Goal: Information Seeking & Learning: Find specific fact

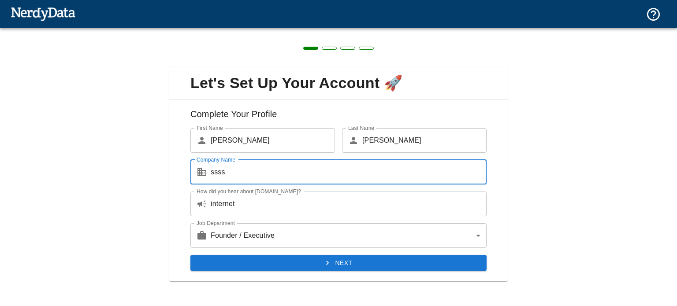
type input "ssss"
click at [337, 257] on button "Next" at bounding box center [338, 263] width 296 height 16
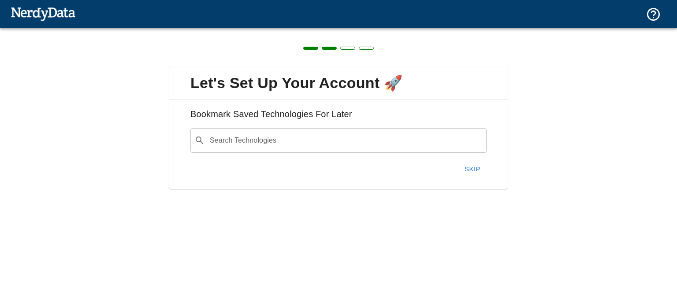
click at [473, 169] on button "Skip" at bounding box center [472, 169] width 28 height 19
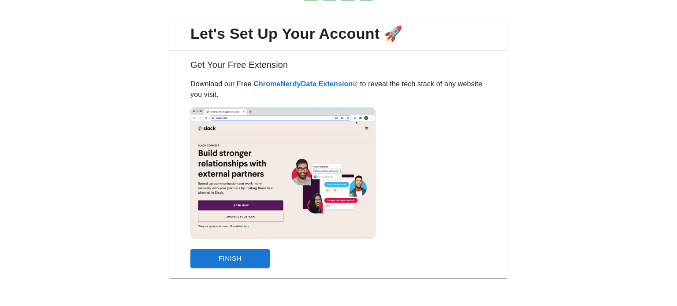
scroll to position [49, 0]
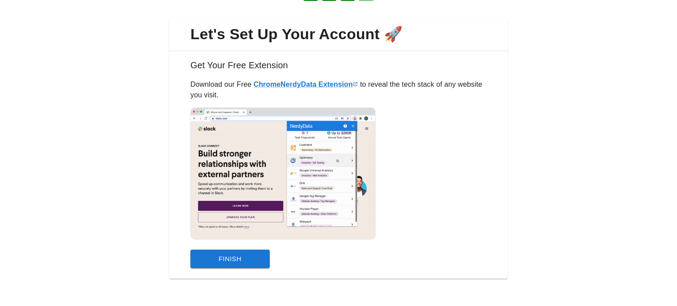
click at [240, 268] on div "Get Your Free Extension Download our Free Chrome NerdyData Extension to reveal …" at bounding box center [338, 165] width 339 height 228
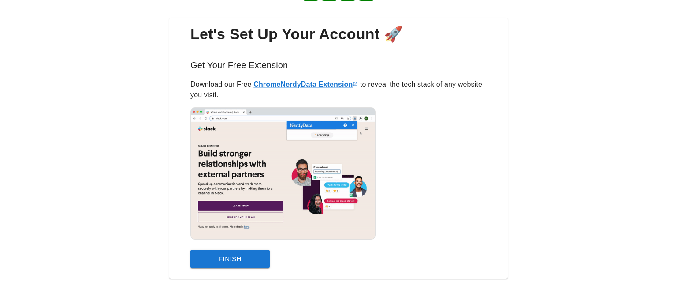
click at [235, 259] on button "Finish" at bounding box center [229, 259] width 79 height 19
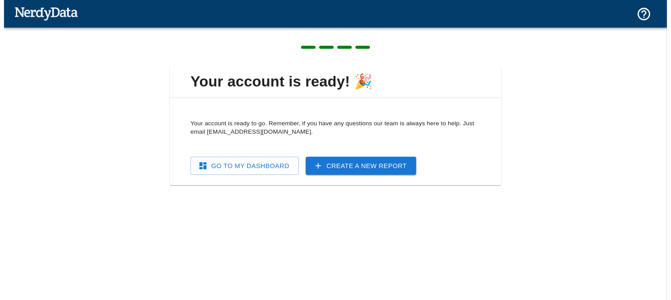
scroll to position [0, 0]
click at [337, 171] on link "Create a New Report" at bounding box center [364, 169] width 113 height 19
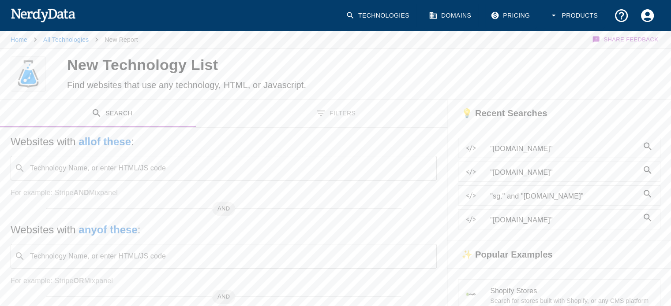
click at [337, 171] on input "Technology Name, or enter HTML/JS code" at bounding box center [231, 168] width 404 height 17
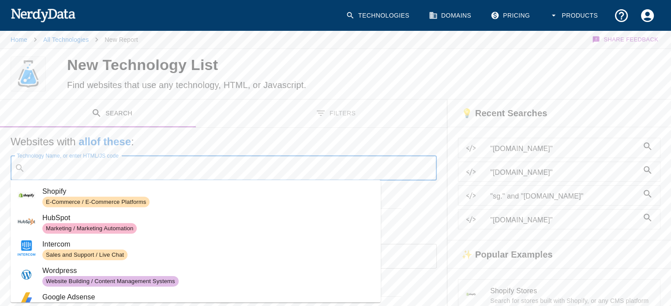
paste input "CLOUDFLARE_API_TOKEN"
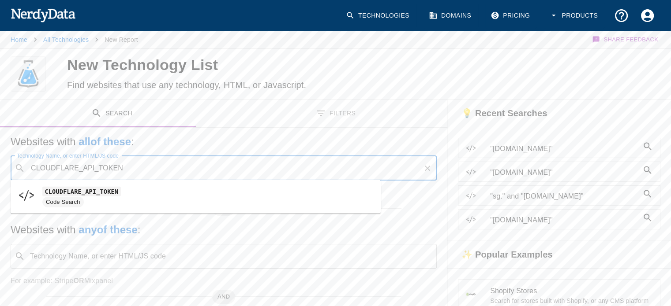
click at [289, 190] on span "CLOUDFLARE_API_TOKEN" at bounding box center [207, 191] width 331 height 11
type input "CLOUDFLARE_API_TOKEN"
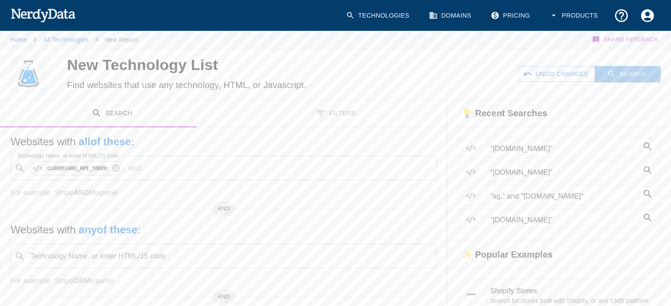
click at [647, 75] on button "Search" at bounding box center [627, 74] width 66 height 16
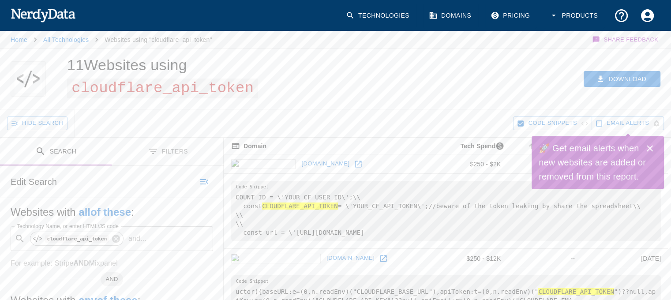
click at [651, 146] on icon "Close" at bounding box center [649, 148] width 6 height 6
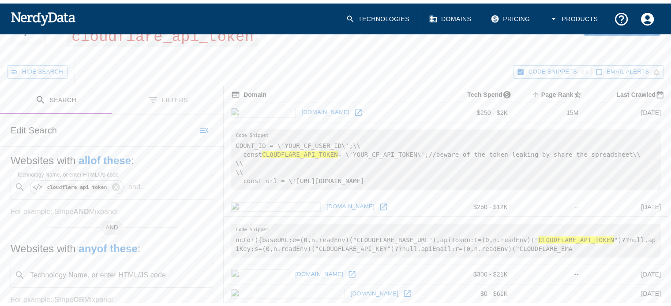
scroll to position [55, 0]
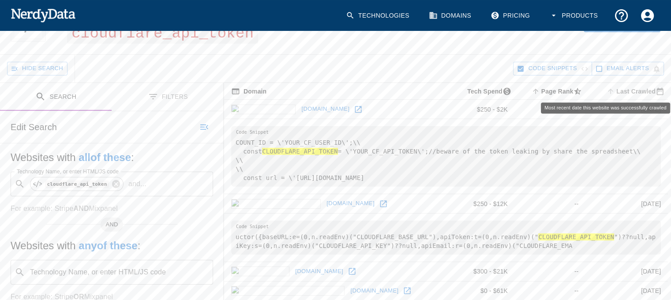
click at [640, 89] on span "Last Crawled" at bounding box center [635, 91] width 63 height 11
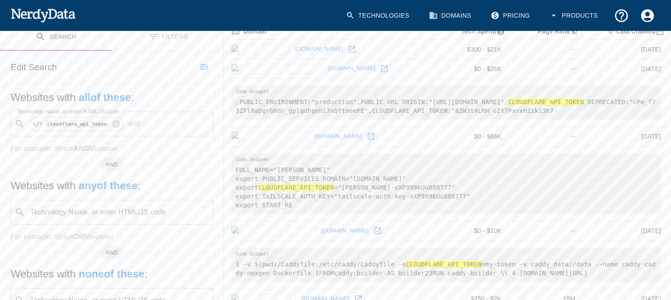
scroll to position [116, 0]
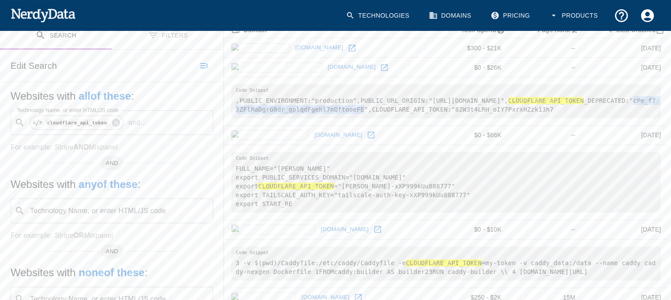
drag, startPoint x: 335, startPoint y: 107, endPoint x: 616, endPoint y: 98, distance: 281.0
click at [616, 98] on pre ",PUBLIC_ENVIRONMENT:"production",PUBLIC_URL_ORIGIN:"[URL][DOMAIN_NAME]", CLOUDF…" at bounding box center [445, 101] width 429 height 34
copy pre "cPe_f73ZFlRaDgrG0dr_gplqdFgehl7nQftooeFE"
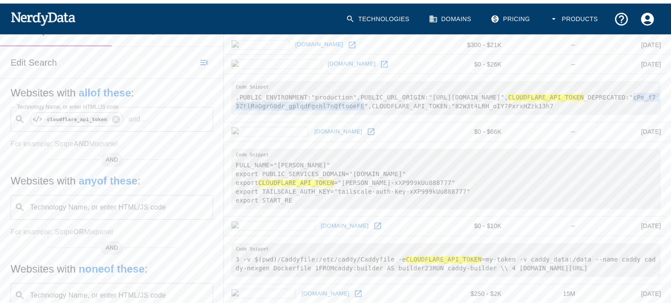
scroll to position [22, 0]
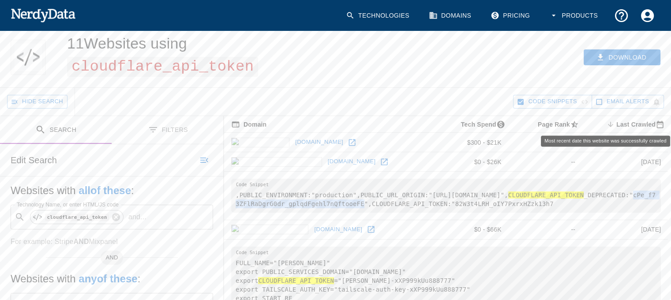
click at [632, 127] on span "Last Crawled sorted descending" at bounding box center [635, 124] width 63 height 11
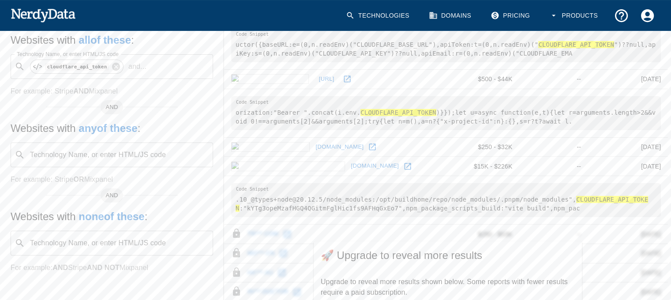
scroll to position [247, 0]
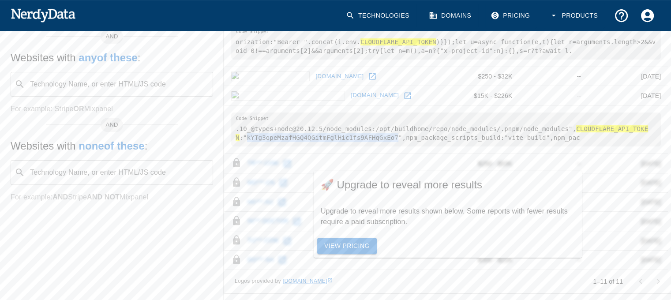
drag, startPoint x: 623, startPoint y: 123, endPoint x: 344, endPoint y: 130, distance: 279.1
click at [344, 130] on pre ".10_@types+node@20.12.5/node_modules:/opt/buildhome/repo/node_modules/.pnpm/nod…" at bounding box center [445, 129] width 429 height 34
copy pre "kYTg3opeMzafHGQ4QGitmFglHic1fs9AFHqGxEo7"
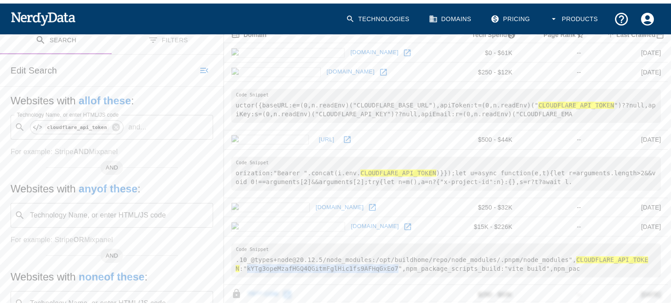
scroll to position [35, 0]
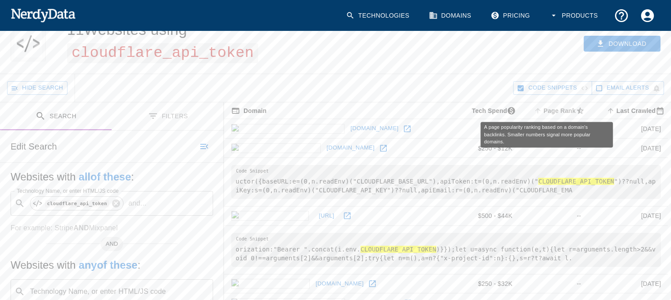
click at [557, 108] on span "Page Rank" at bounding box center [560, 110] width 56 height 11
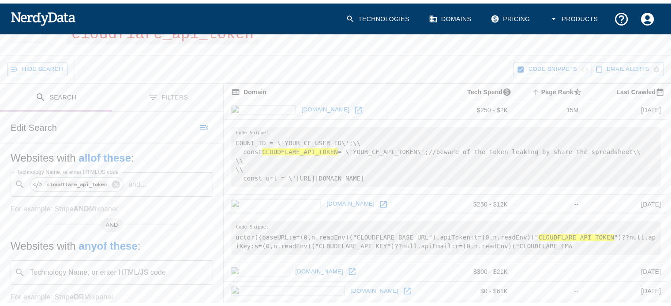
scroll to position [58, 0]
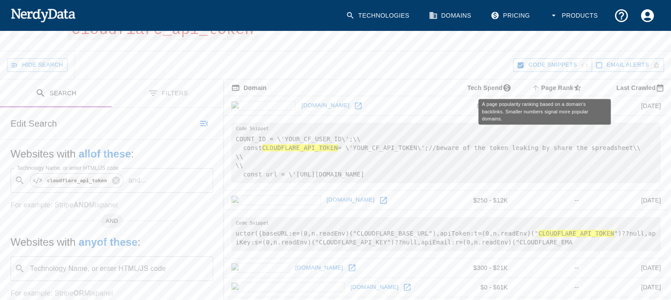
click at [531, 86] on icon "A page popularity ranking based on a domain's backlinks. Smaller numbers signal…" at bounding box center [535, 88] width 8 height 8
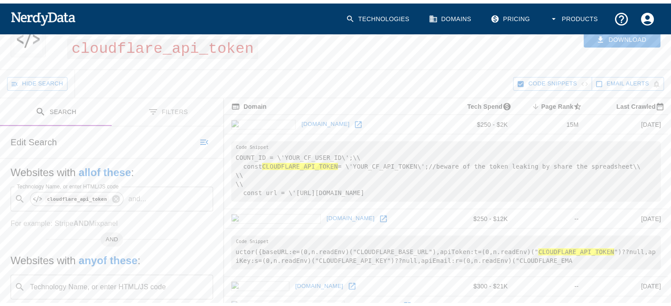
scroll to position [42, 0]
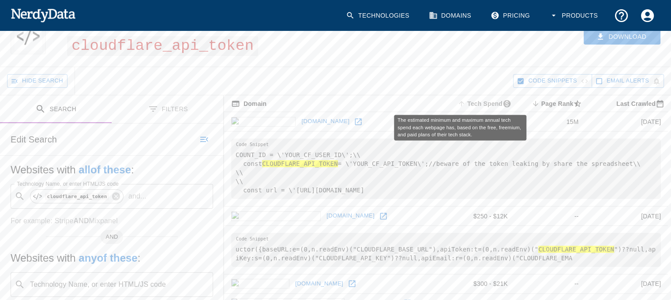
click at [466, 103] on span "Tech Spend" at bounding box center [484, 103] width 59 height 11
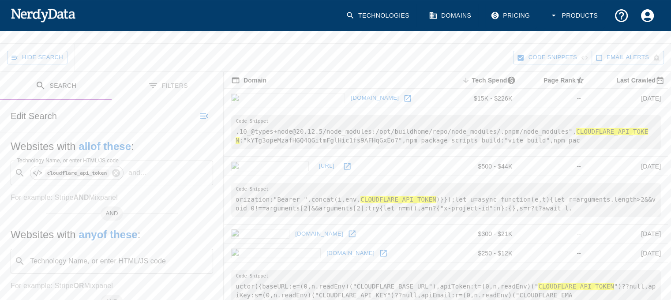
scroll to position [66, 0]
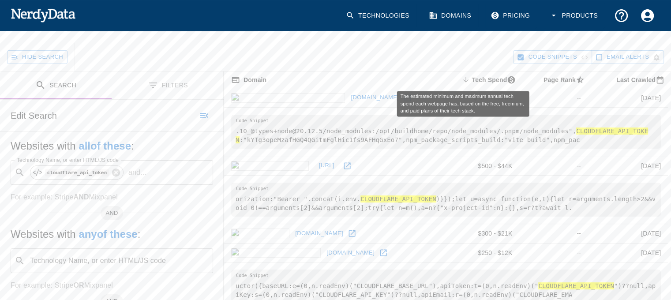
click at [460, 78] on span "Tech Spend sorted descending" at bounding box center [489, 80] width 59 height 11
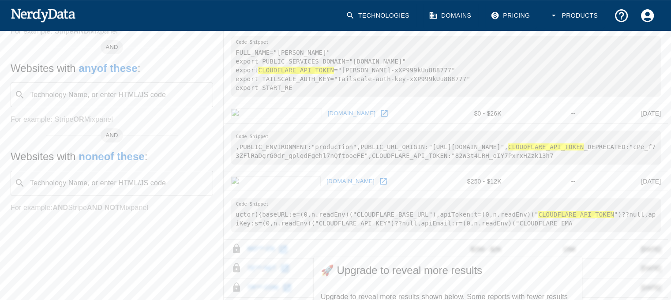
scroll to position [232, 0]
drag, startPoint x: 335, startPoint y: 155, endPoint x: 617, endPoint y: 144, distance: 281.9
click at [617, 144] on pre ",PUBLIC_ENVIRONMENT:"production",PUBLIC_URL_ORIGIN:"[URL][DOMAIN_NAME]", CLOUDF…" at bounding box center [445, 147] width 429 height 34
copy pre "cPe_f73ZFlRaDgrG0dr_gplqdFgehl7nQftooeFE"
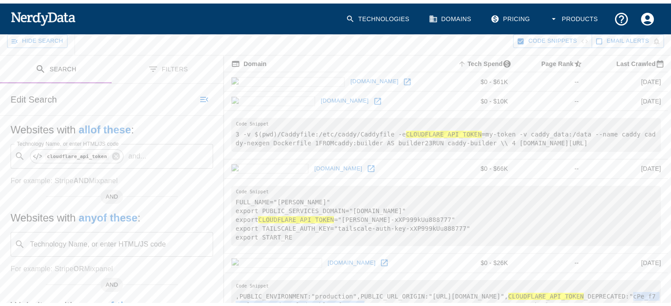
scroll to position [83, 0]
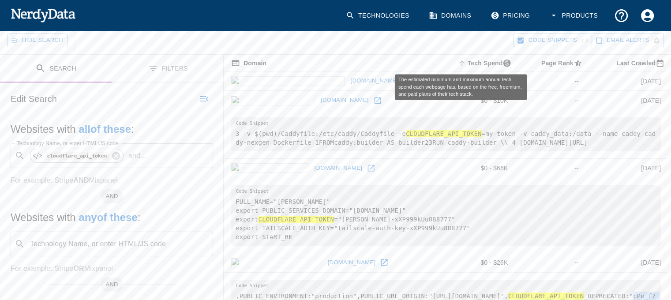
click at [458, 61] on icon "The estimated minimum and maximum annual tech spend each webpage has, based on …" at bounding box center [462, 63] width 8 height 8
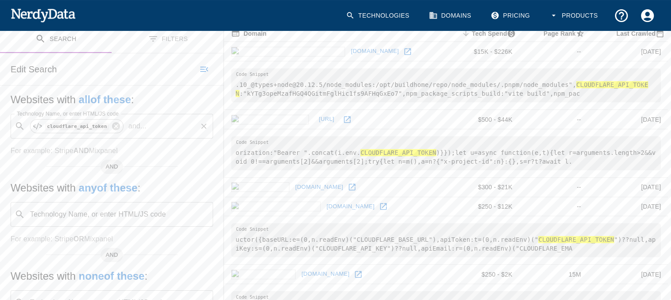
scroll to position [74, 0]
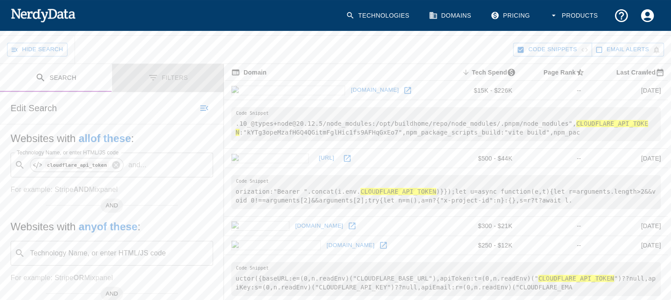
click at [156, 76] on icon "Toggle between search and filters" at bounding box center [153, 77] width 11 height 11
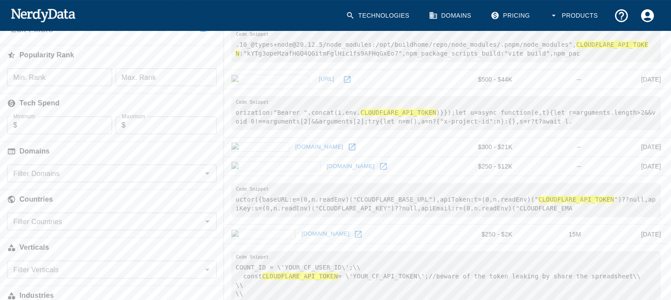
scroll to position [153, 0]
click at [155, 173] on input "Filter Domains" at bounding box center [105, 173] width 190 height 12
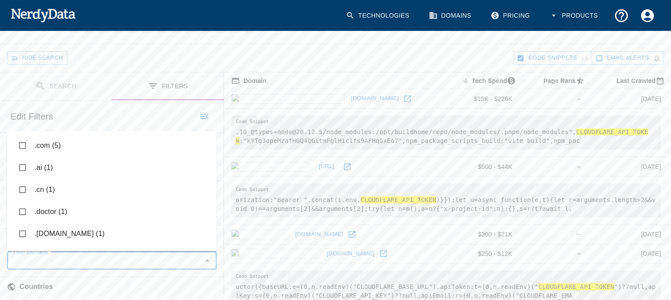
scroll to position [66, 0]
click at [48, 139] on li ".com (5)" at bounding box center [111, 145] width 209 height 22
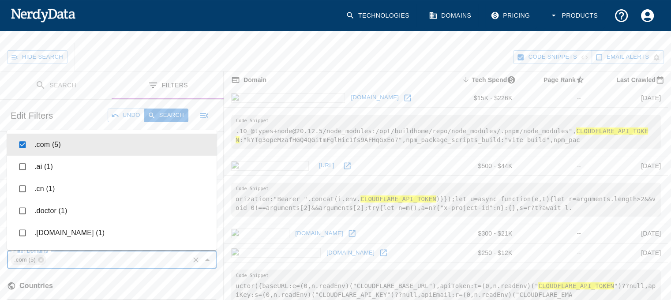
click at [48, 139] on li ".com (5)" at bounding box center [111, 145] width 209 height 22
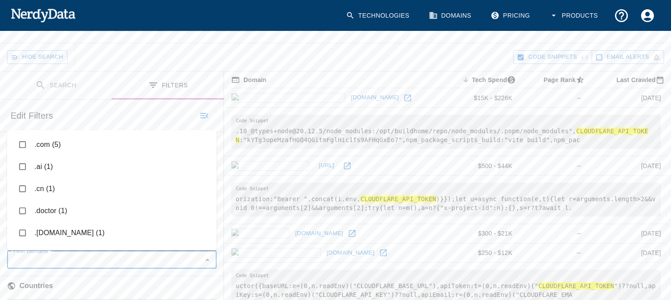
checkbox input "false"
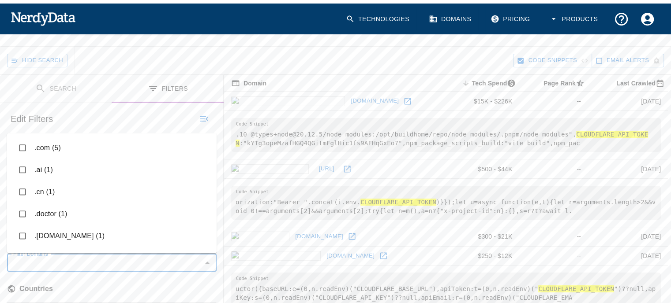
scroll to position [60, 0]
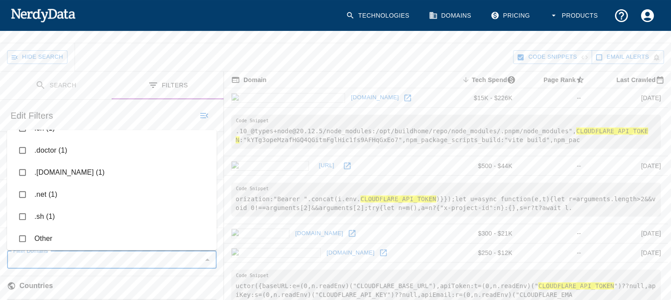
click at [39, 171] on li ".[DOMAIN_NAME] (1)" at bounding box center [111, 172] width 209 height 22
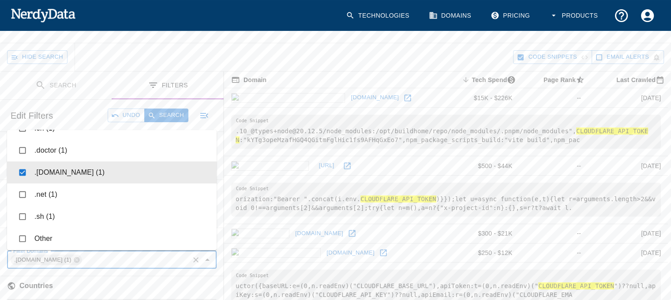
checkbox input "true"
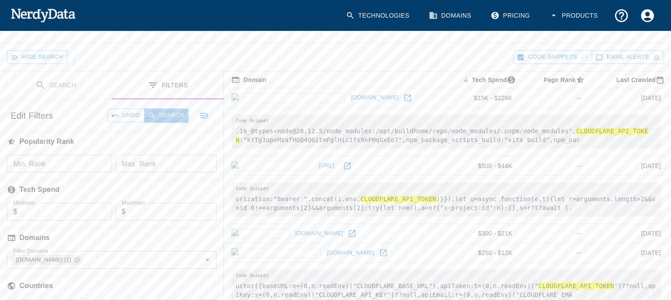
click at [159, 110] on button "Search" at bounding box center [166, 115] width 44 height 14
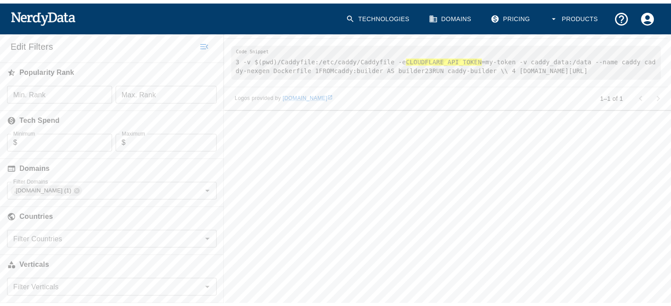
scroll to position [138, 0]
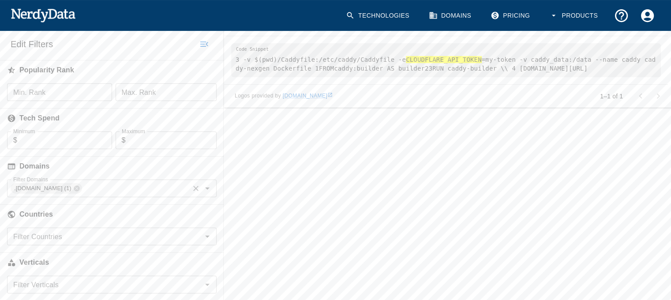
click at [196, 186] on icon "Clear" at bounding box center [195, 188] width 5 height 5
click at [157, 42] on button "Search" at bounding box center [166, 44] width 44 height 14
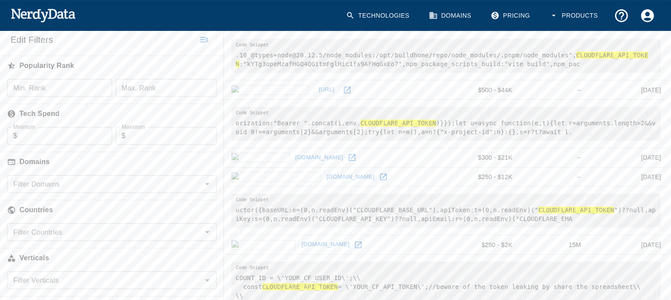
scroll to position [143, 0]
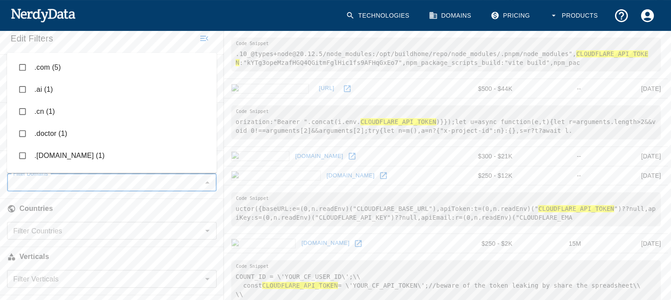
click at [193, 184] on input "Filter Domains" at bounding box center [105, 182] width 190 height 12
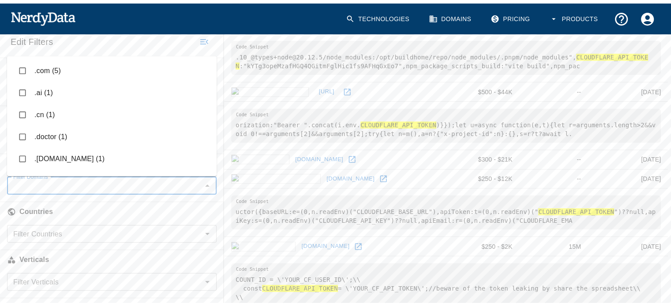
scroll to position [119, 0]
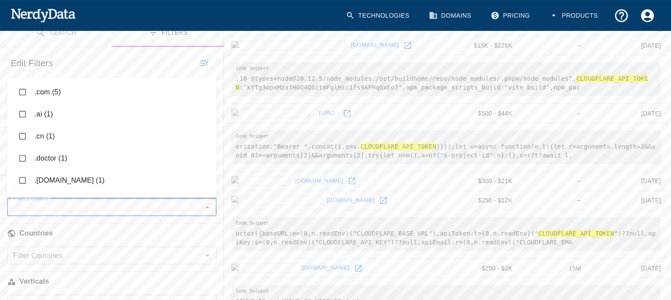
click at [36, 93] on li ".com (5)" at bounding box center [111, 92] width 209 height 22
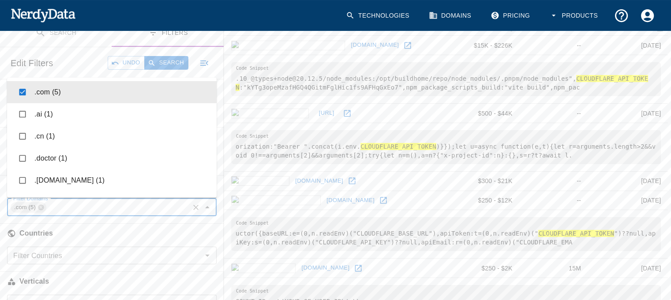
checkbox input "true"
click at [161, 63] on button "Search" at bounding box center [166, 63] width 44 height 14
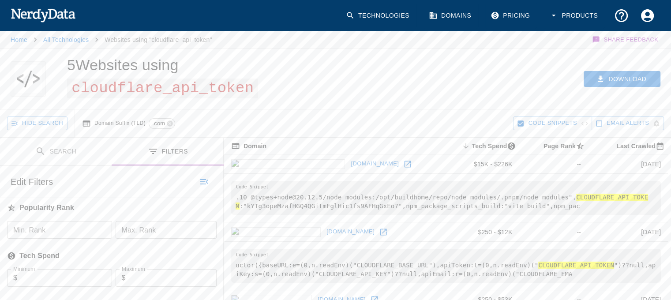
drag, startPoint x: 67, startPoint y: 67, endPoint x: 190, endPoint y: 71, distance: 123.5
click at [190, 71] on div "5 Websites using cloudflare_api_token" at bounding box center [209, 79] width 307 height 60
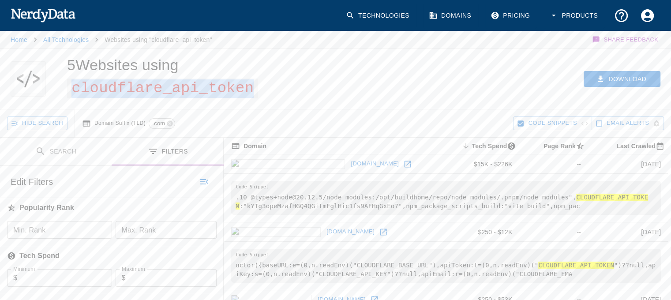
drag, startPoint x: 253, startPoint y: 88, endPoint x: 67, endPoint y: 84, distance: 185.6
click at [67, 84] on span "cloudflare_api_token" at bounding box center [162, 88] width 191 height 20
